Goal: Information Seeking & Learning: Learn about a topic

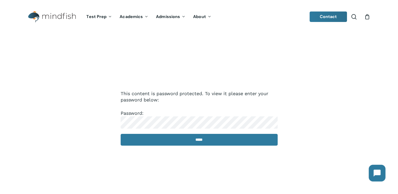
click at [121, 134] on input "*****" at bounding box center [199, 140] width 157 height 12
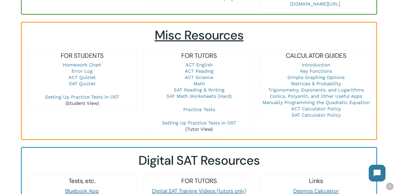
scroll to position [339, 0]
click at [199, 82] on link "Math" at bounding box center [199, 83] width 12 height 5
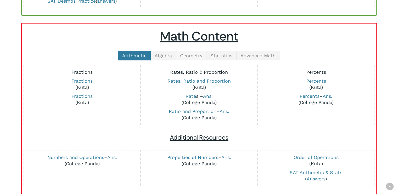
scroll to position [107, 0]
click at [188, 54] on span "Geometry" at bounding box center [191, 55] width 22 height 5
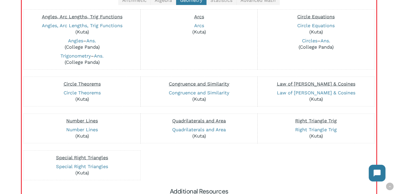
scroll to position [164, 0]
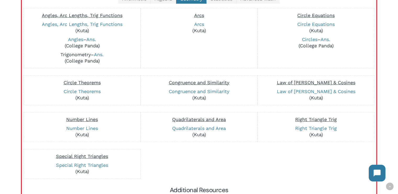
click at [67, 52] on link "Trigonometry" at bounding box center [75, 54] width 30 height 5
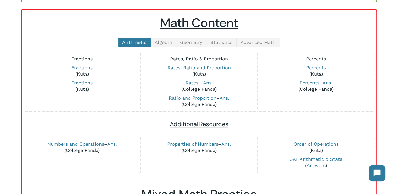
scroll to position [120, 0]
click at [189, 46] on link "Geometry" at bounding box center [191, 42] width 30 height 9
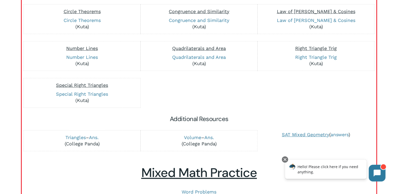
scroll to position [251, 0]
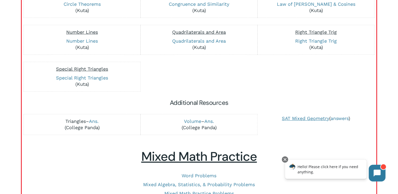
click at [68, 122] on link "Triangles" at bounding box center [75, 121] width 20 height 5
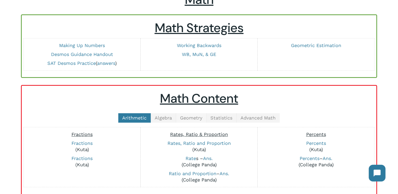
click at [181, 115] on span "Geometry" at bounding box center [191, 117] width 22 height 5
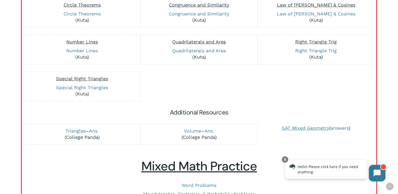
scroll to position [250, 0]
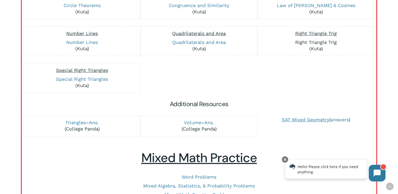
click at [326, 41] on link "Right Triangle Trig" at bounding box center [316, 42] width 42 height 5
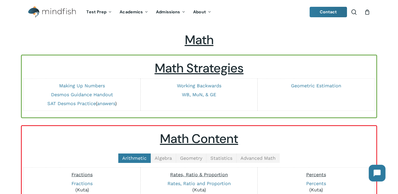
scroll to position [6, 0]
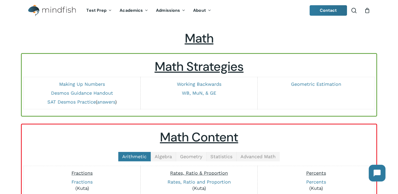
click at [190, 152] on link "Geometry" at bounding box center [191, 156] width 30 height 9
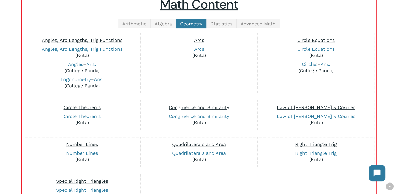
scroll to position [139, 0]
click at [71, 77] on link "Trigonometry" at bounding box center [75, 79] width 30 height 5
